Goal: Information Seeking & Learning: Learn about a topic

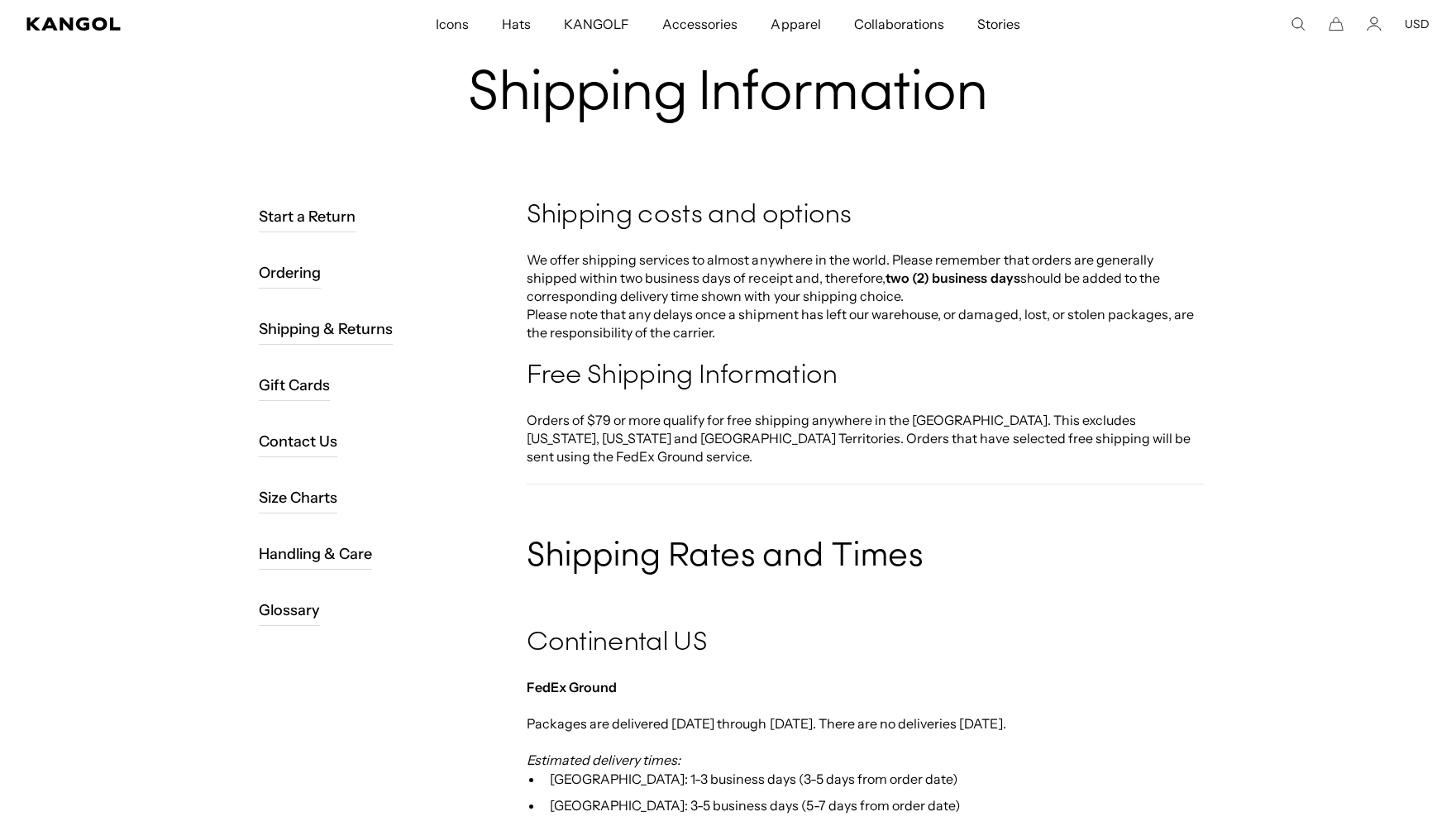
scroll to position [0, 340]
click at [309, 618] on link "Glossary" at bounding box center [289, 610] width 62 height 31
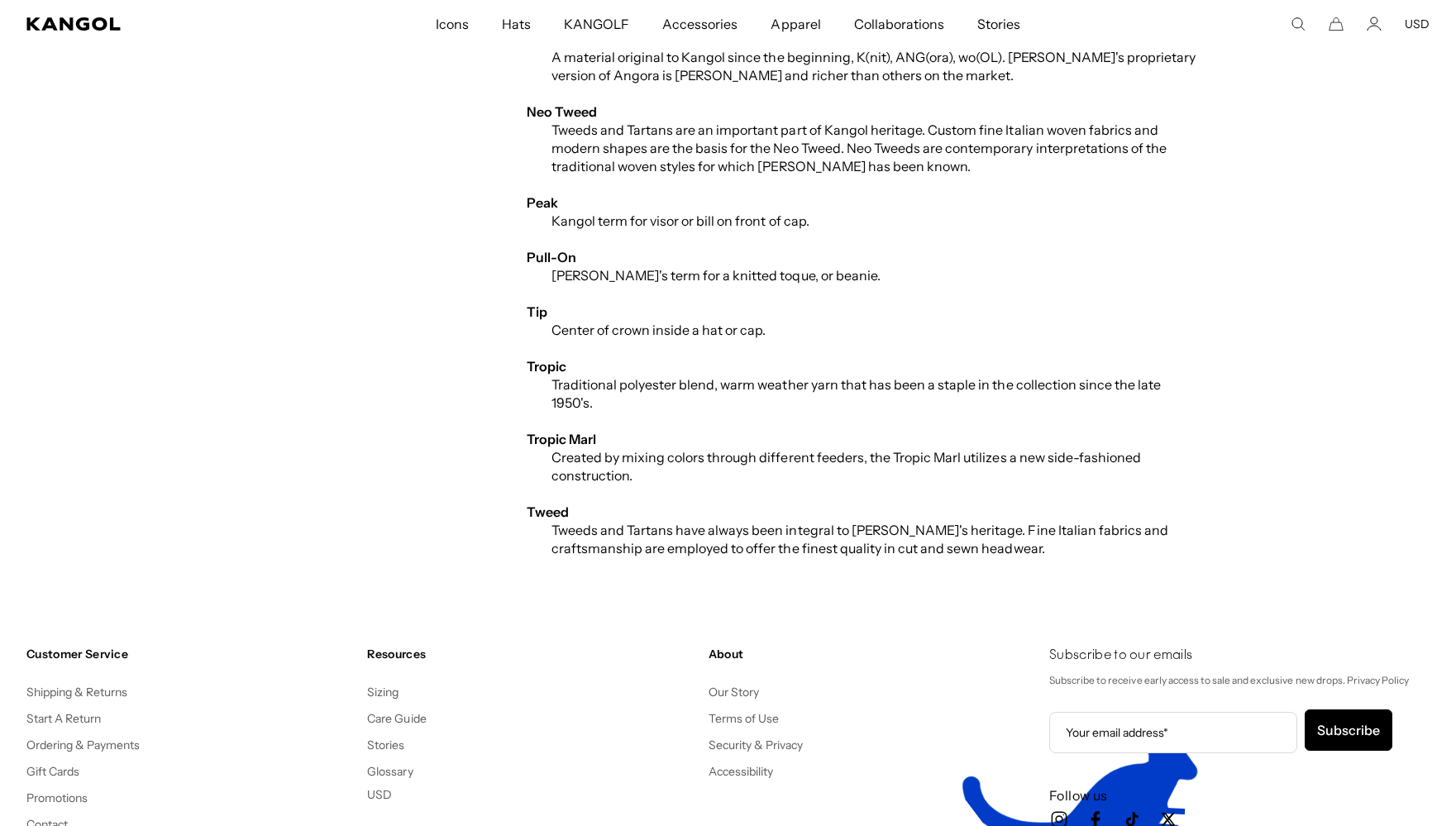
scroll to position [0, 340]
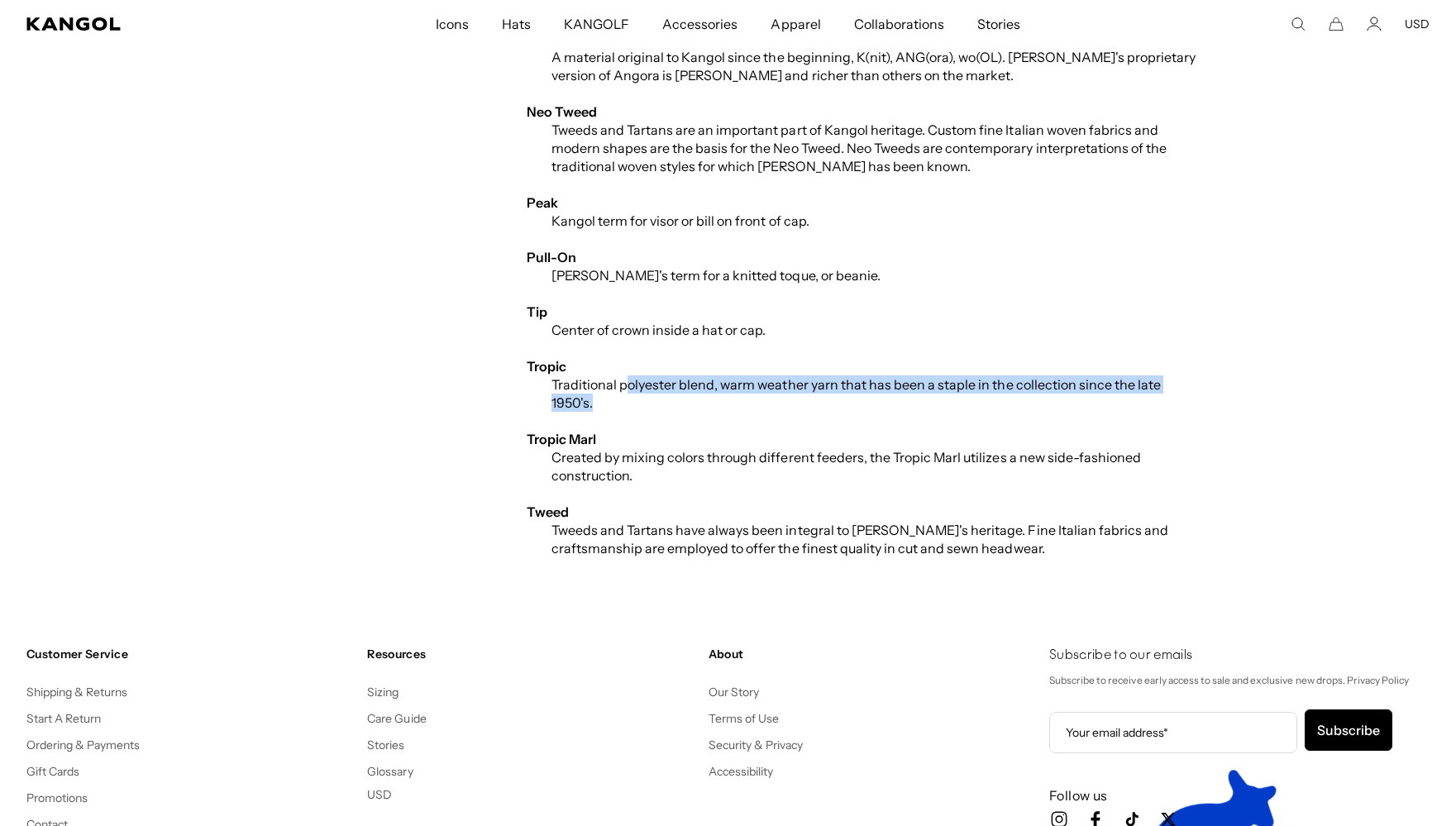
drag, startPoint x: 715, startPoint y: 388, endPoint x: 833, endPoint y: 393, distance: 118.1
click at [833, 393] on p "Traditional polyester blend, warm weather yarn that has been a staple in the co…" at bounding box center [866, 394] width 678 height 37
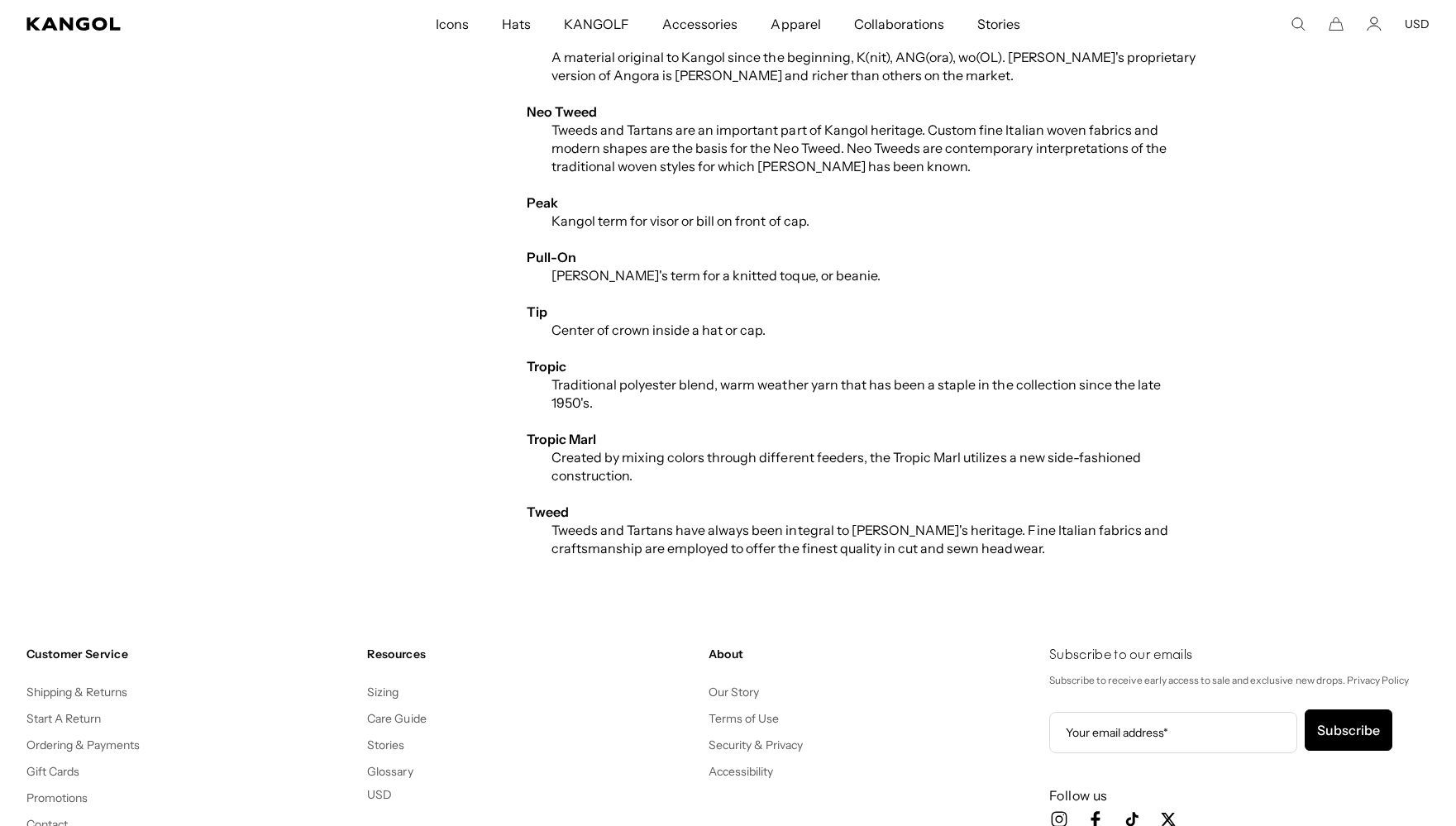
click at [803, 412] on p at bounding box center [866, 421] width 678 height 18
drag, startPoint x: 694, startPoint y: 388, endPoint x: 915, endPoint y: 387, distance: 221.0
click at [915, 387] on p "Traditional polyester blend, warm weather yarn that has been a staple in the co…" at bounding box center [866, 394] width 678 height 37
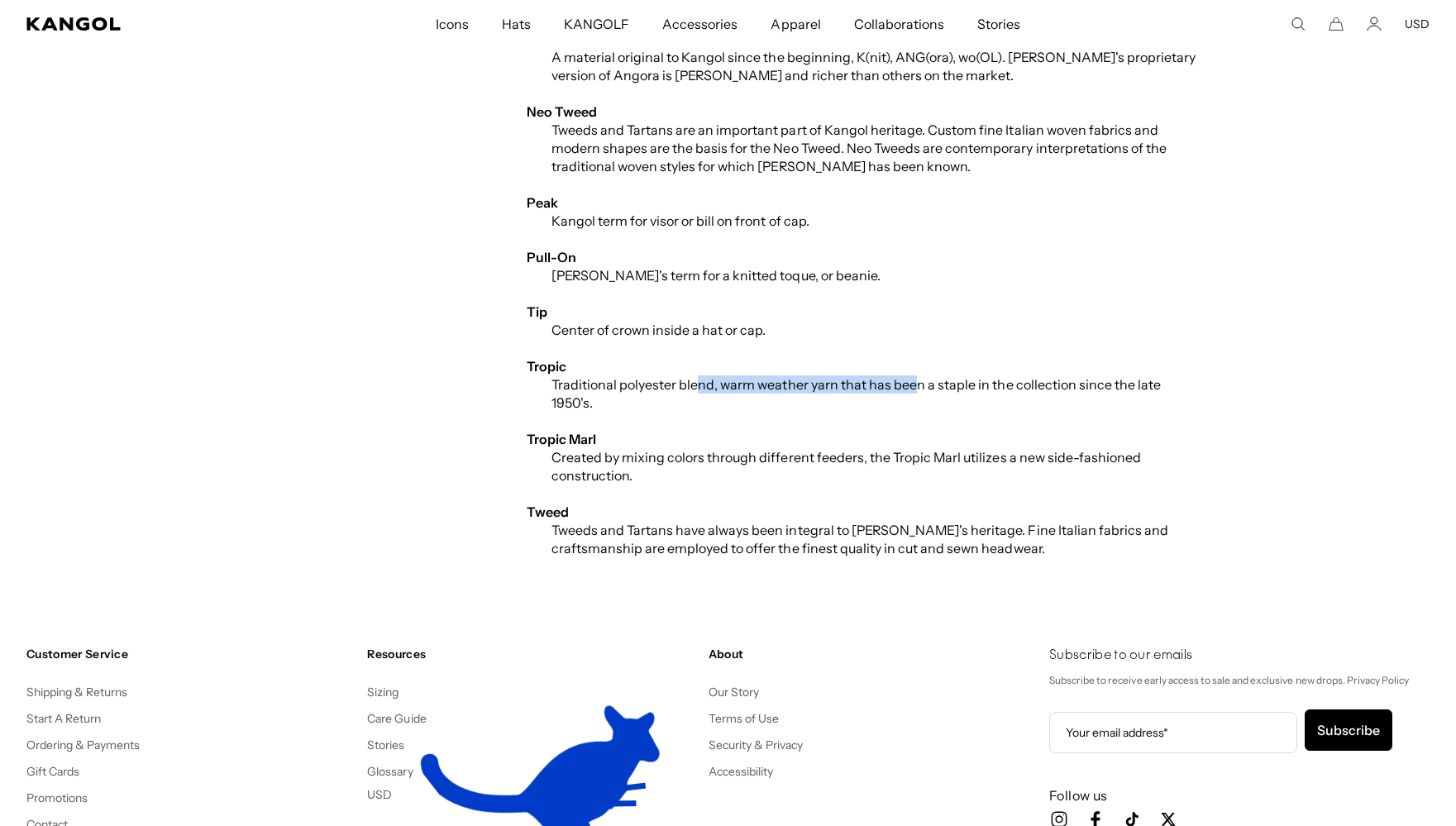
click at [915, 387] on p "Traditional polyester blend, warm weather yarn that has been a staple in the co…" at bounding box center [866, 394] width 678 height 37
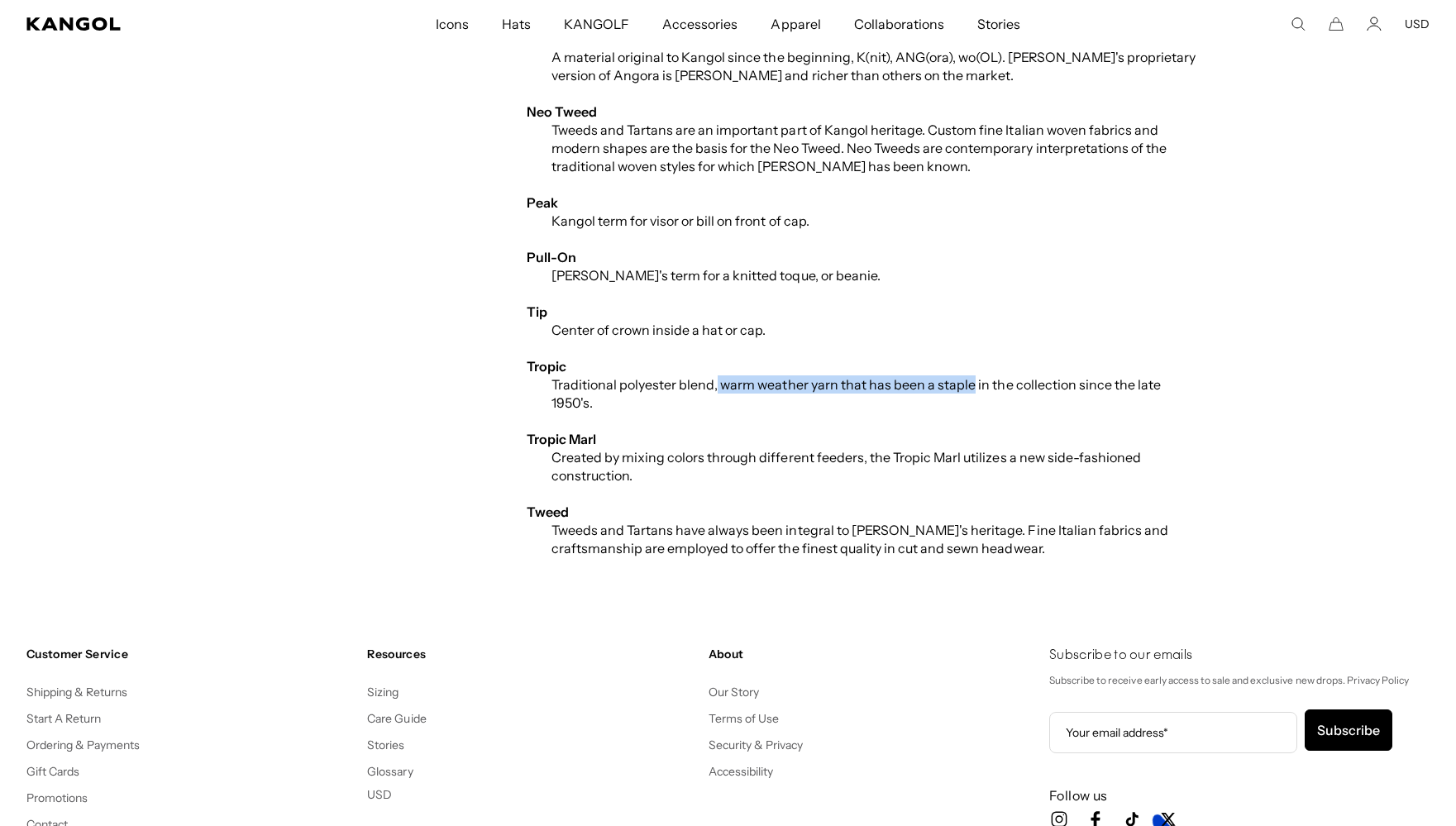
drag, startPoint x: 716, startPoint y: 382, endPoint x: 970, endPoint y: 387, distance: 254.0
click at [970, 387] on p "Traditional polyester blend, warm weather yarn that has been a staple in the co…" at bounding box center [866, 394] width 678 height 37
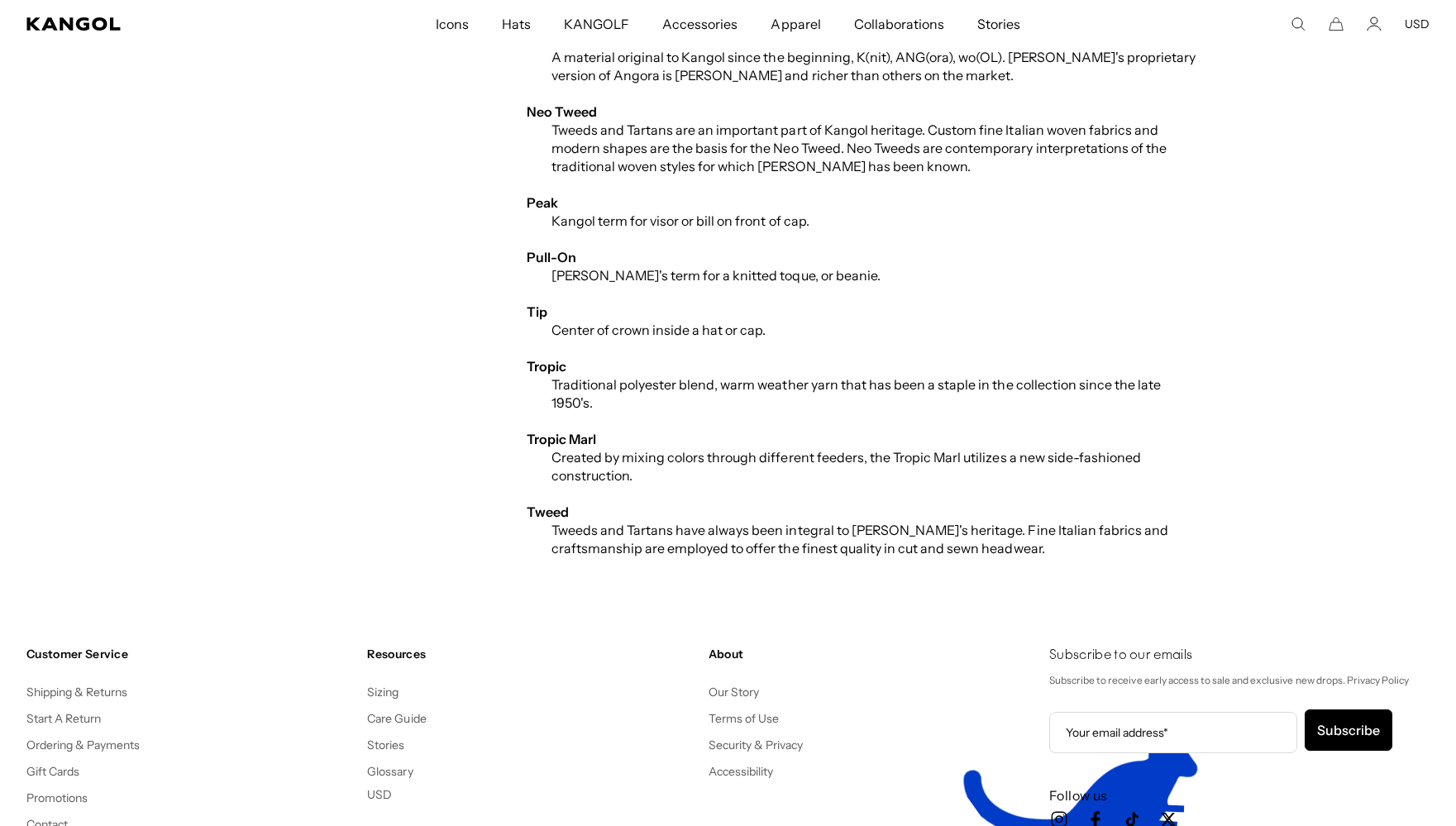
click at [1003, 392] on p "Traditional polyester blend, warm weather yarn that has been a staple in the co…" at bounding box center [866, 394] width 678 height 37
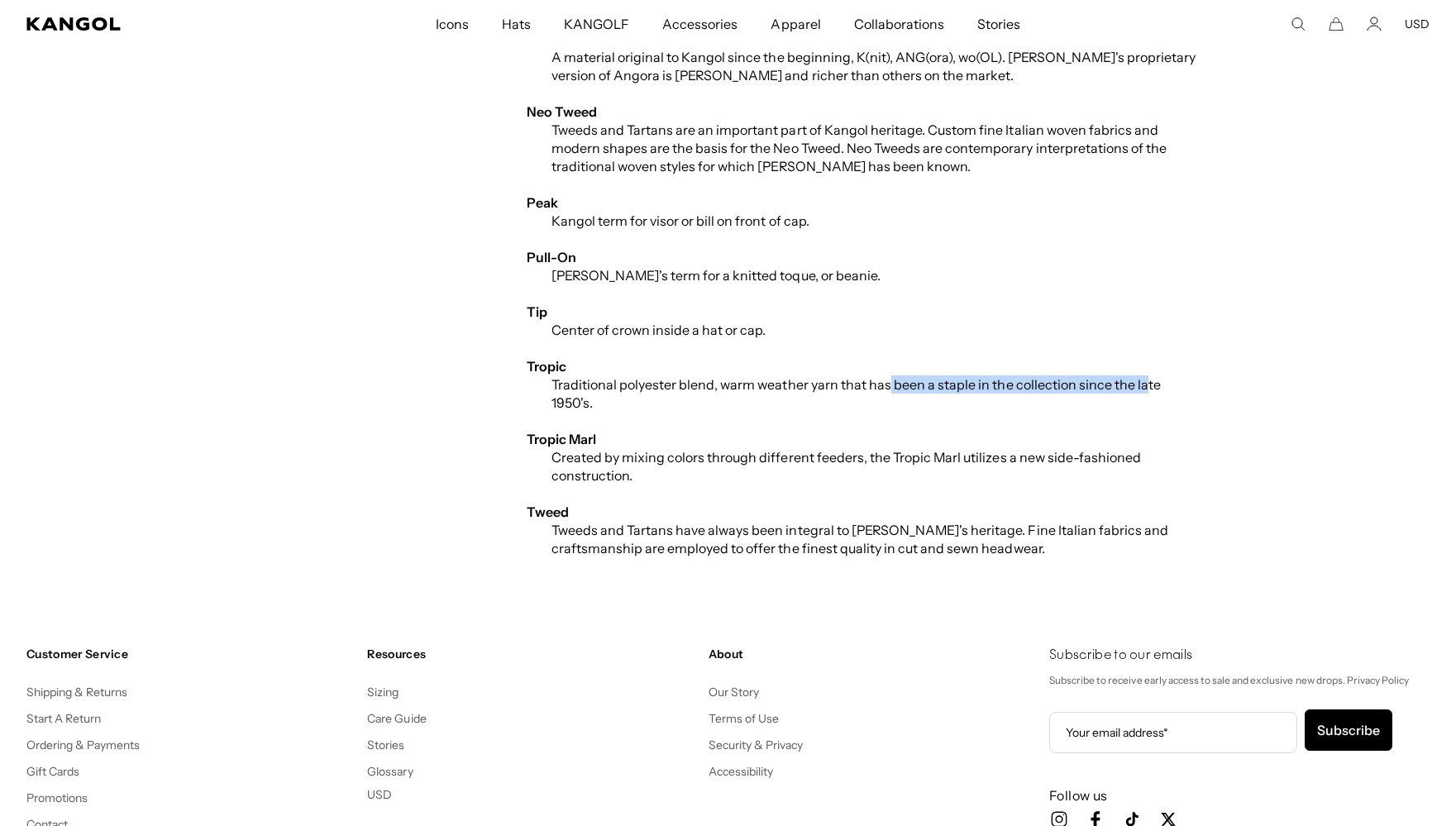
scroll to position [0, 340]
drag, startPoint x: 885, startPoint y: 385, endPoint x: 1141, endPoint y: 392, distance: 256.1
click at [1141, 392] on p "Traditional polyester blend, warm weather yarn that has been a staple in the co…" at bounding box center [866, 394] width 678 height 37
click at [963, 389] on p "Traditional polyester blend, warm weather yarn that has been a staple in the co…" at bounding box center [866, 394] width 678 height 37
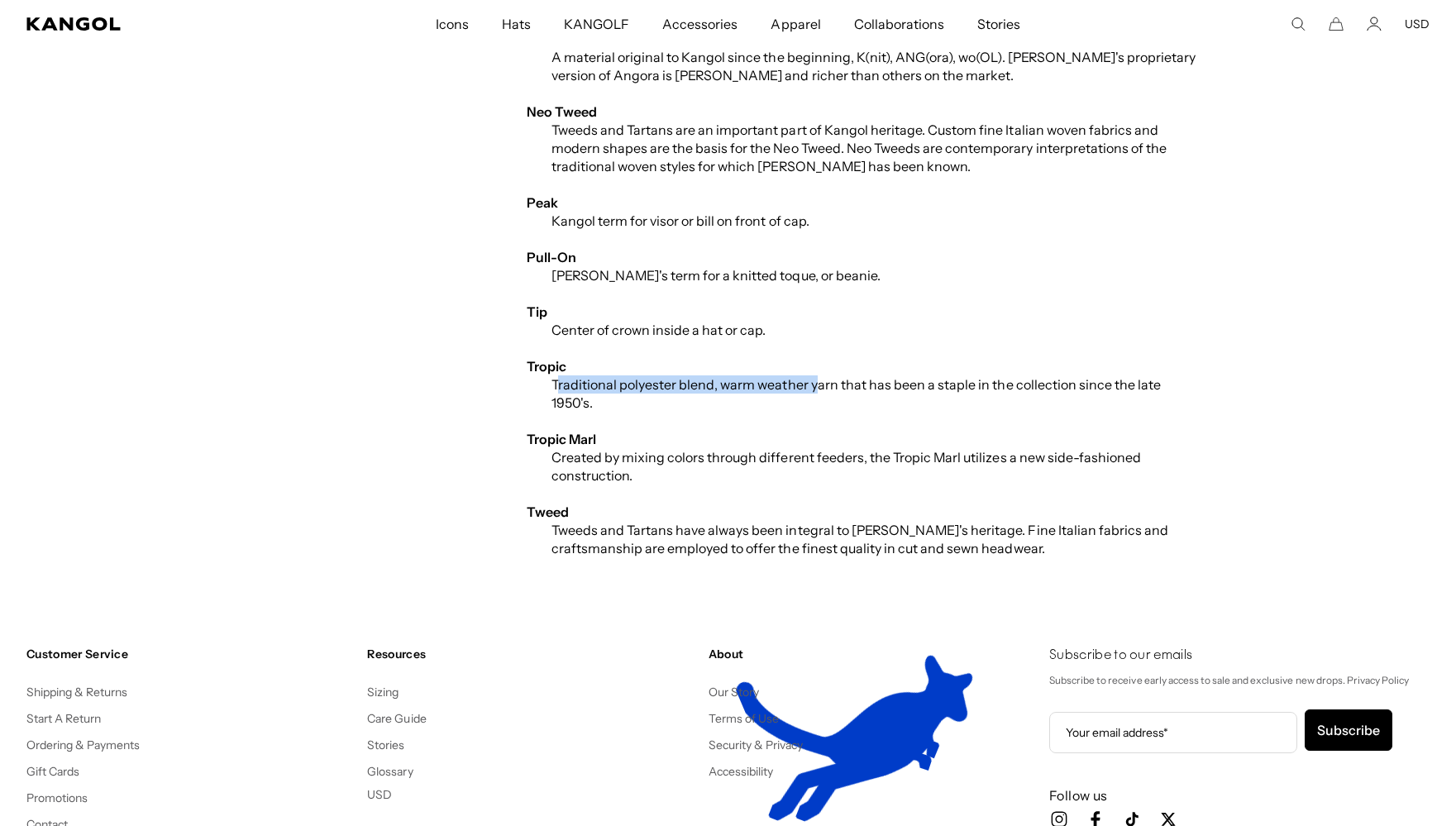
drag, startPoint x: 557, startPoint y: 385, endPoint x: 811, endPoint y: 389, distance: 254.0
click at [811, 389] on p "Traditional polyester blend, warm weather yarn that has been a staple in the co…" at bounding box center [866, 394] width 678 height 37
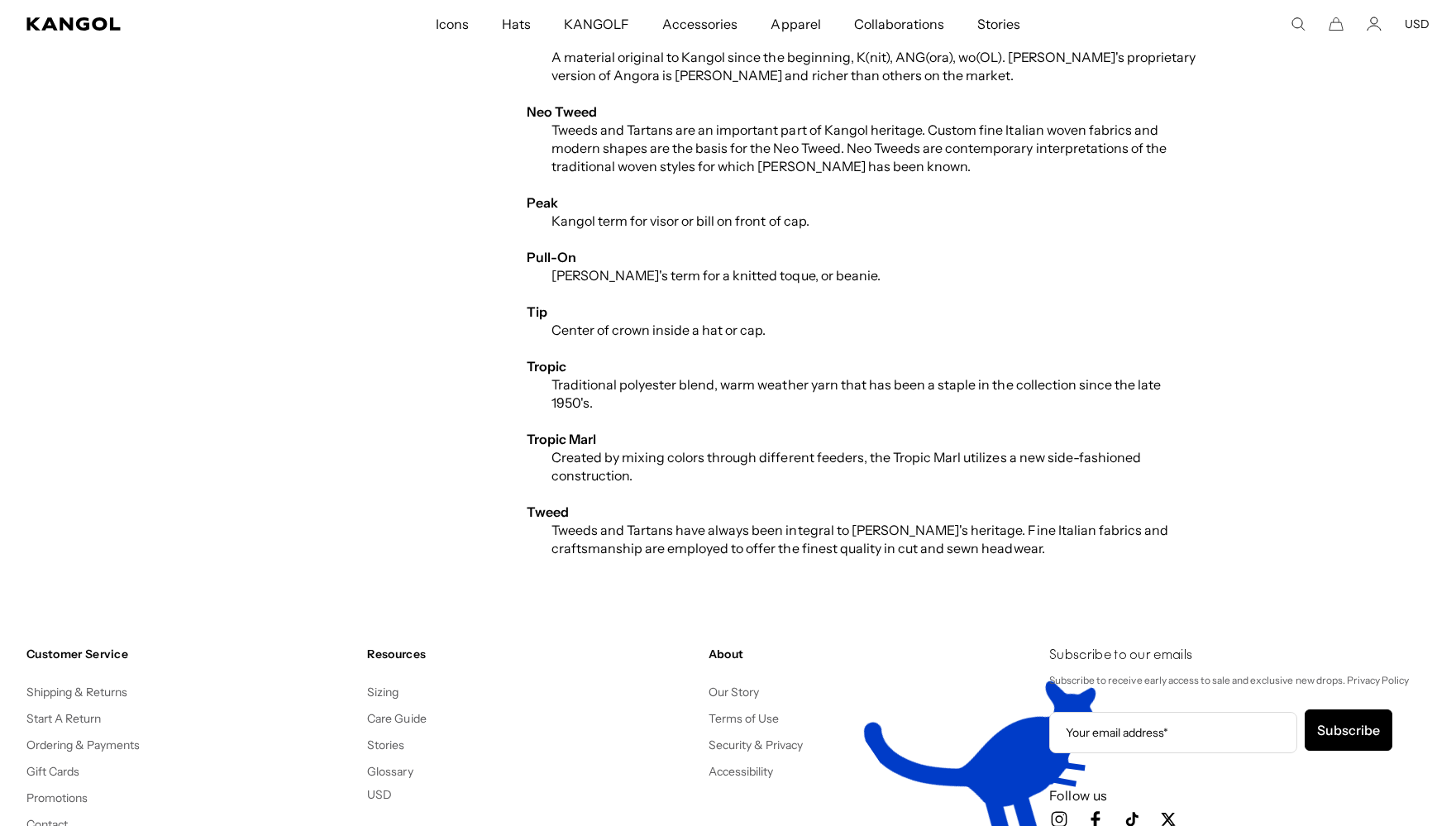
click at [822, 386] on p "Traditional polyester blend, warm weather yarn that has been a staple in the co…" at bounding box center [866, 394] width 678 height 37
